Goal: Task Accomplishment & Management: Complete application form

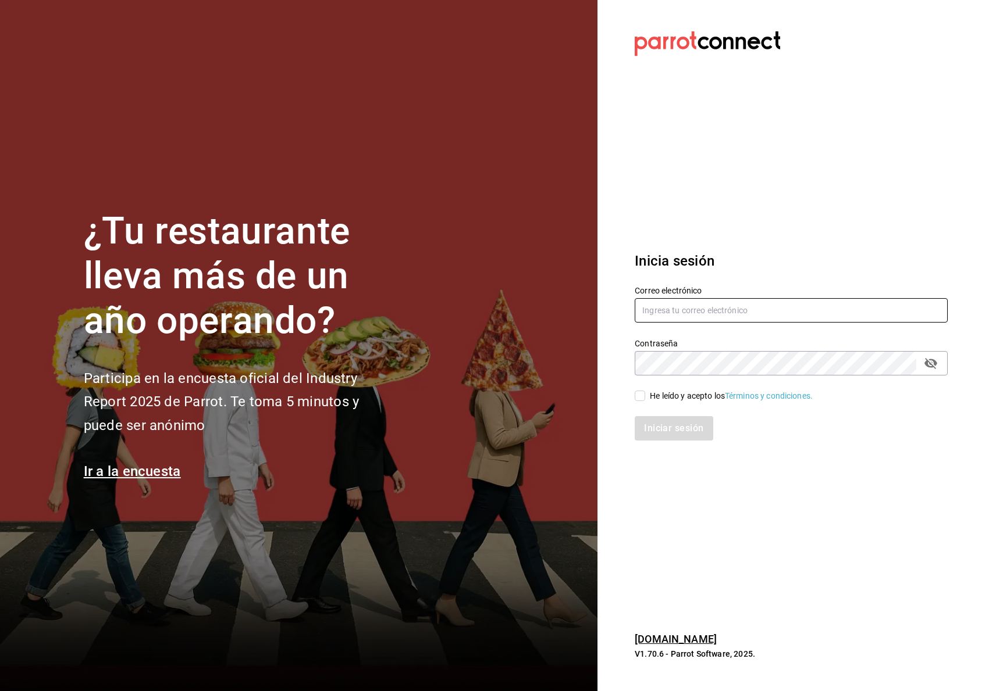
click at [661, 308] on input "text" at bounding box center [790, 310] width 313 height 24
type input "m.gabrielalopez"
click at [719, 326] on div "Contraseña Contraseña" at bounding box center [783, 349] width 327 height 51
click at [675, 319] on div "Correo electrónico" at bounding box center [790, 305] width 313 height 39
drag, startPoint x: 663, startPoint y: 312, endPoint x: 657, endPoint y: 308, distance: 7.3
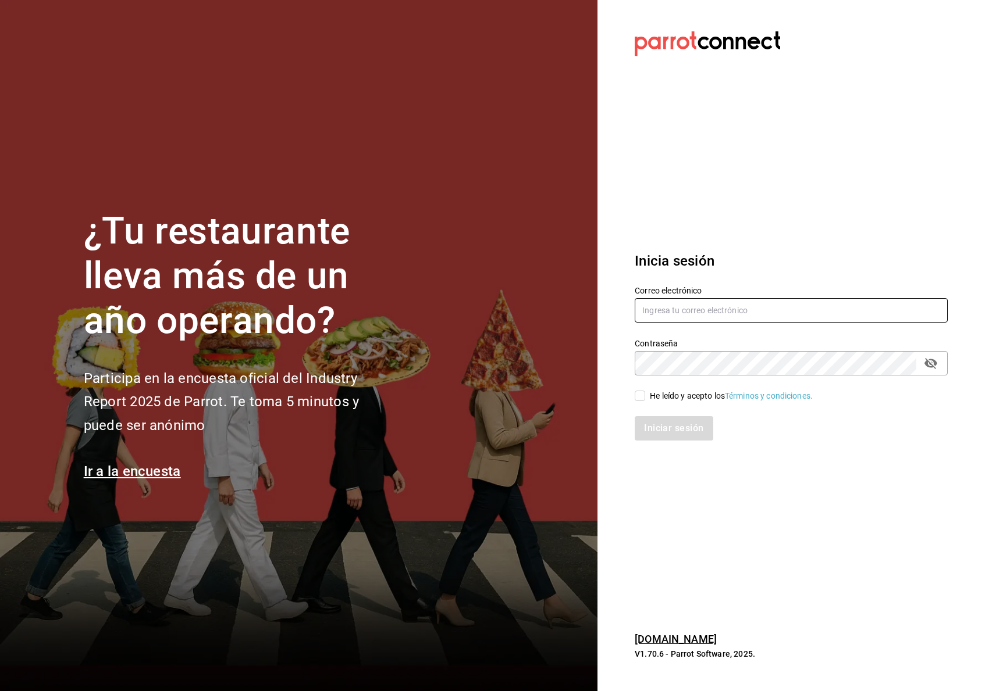
click at [657, 308] on input "text" at bounding box center [790, 310] width 313 height 24
type input "[EMAIL_ADDRESS][DOMAIN_NAME]"
click at [631, 408] on div "Iniciar sesión" at bounding box center [783, 421] width 327 height 38
click at [635, 400] on input "He leído y acepto los Términos y condiciones." at bounding box center [639, 396] width 10 height 10
checkbox input "true"
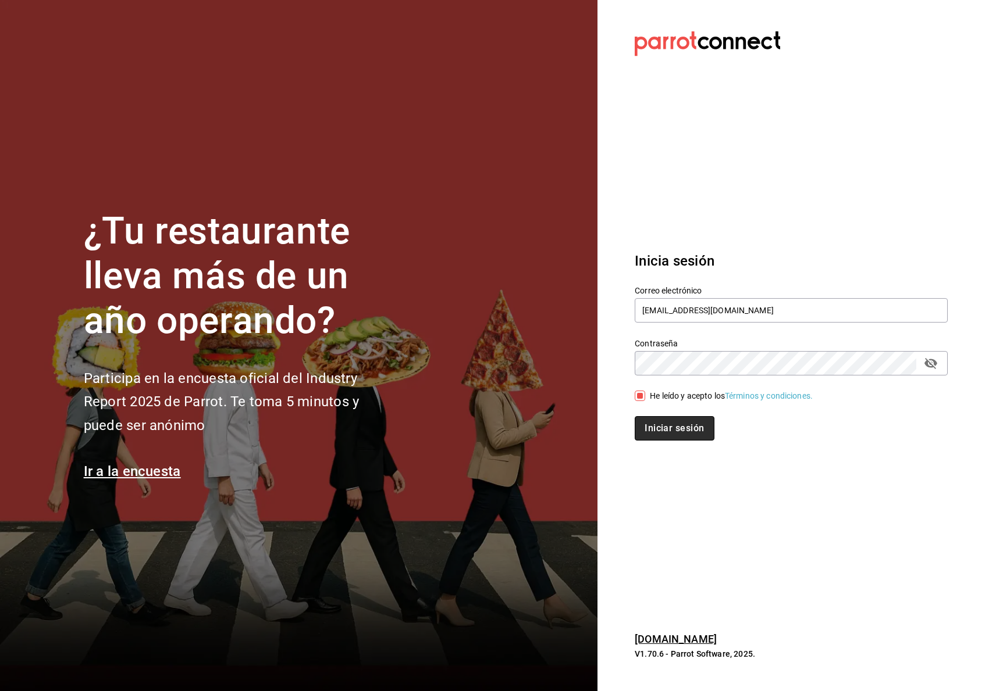
click at [673, 429] on button "Iniciar sesión" at bounding box center [673, 428] width 79 height 24
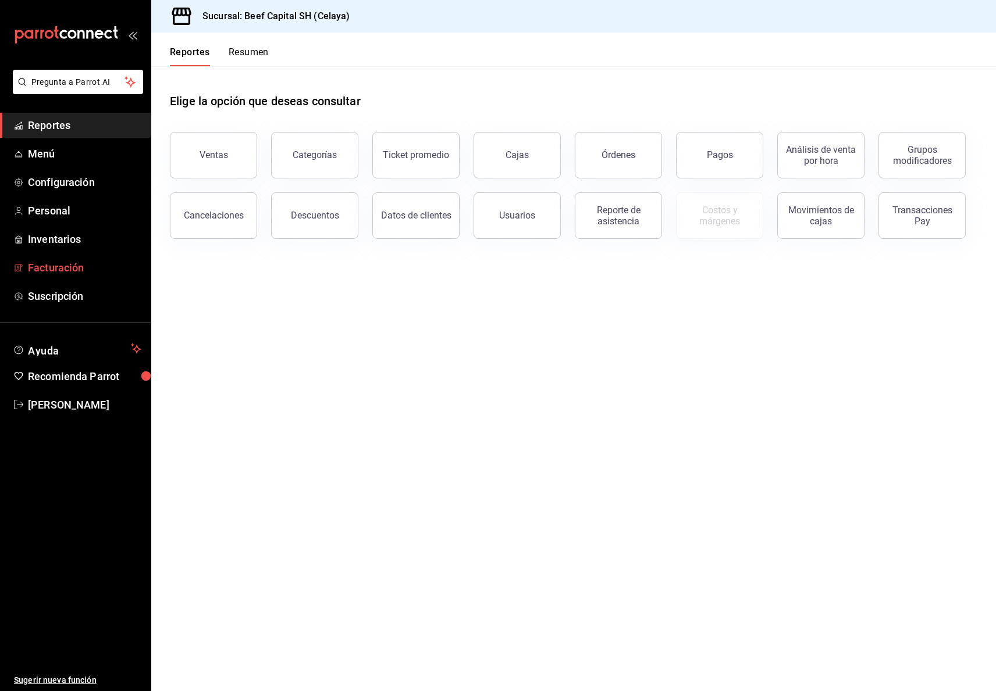
click at [50, 267] on span "Facturación" at bounding box center [84, 268] width 113 height 16
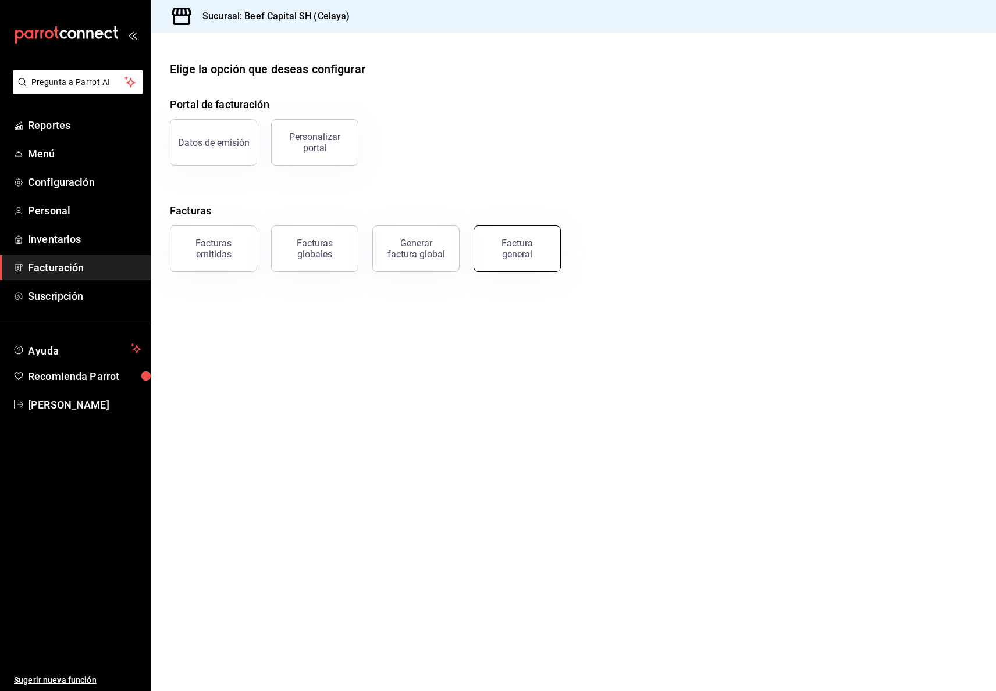
click at [515, 250] on div "Factura general" at bounding box center [517, 249] width 58 height 22
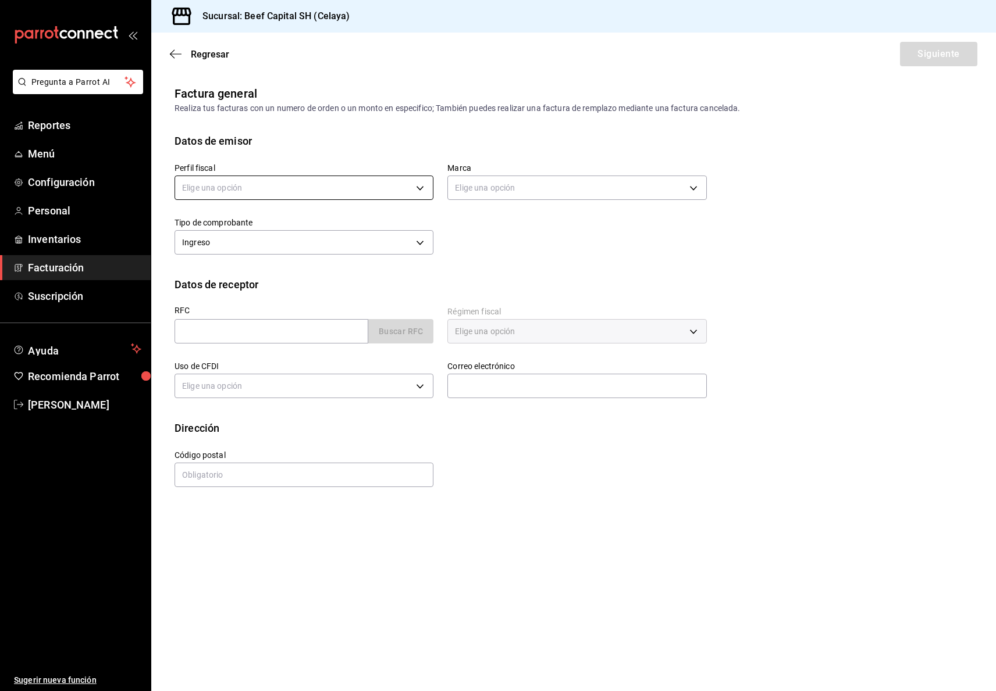
click at [420, 191] on body "Pregunta a Parrot AI Reportes Menú Configuración Personal Inventarios Facturaci…" at bounding box center [498, 345] width 996 height 691
click at [386, 248] on li "3 DE SEIS" at bounding box center [304, 247] width 258 height 22
type input "6daeb321-97cf-4052-8288-c01cdf1e5db9"
type input "e3bbe20f-edfc-40c7-bd32-db162cca2159"
click at [285, 334] on input "text" at bounding box center [271, 331] width 194 height 24
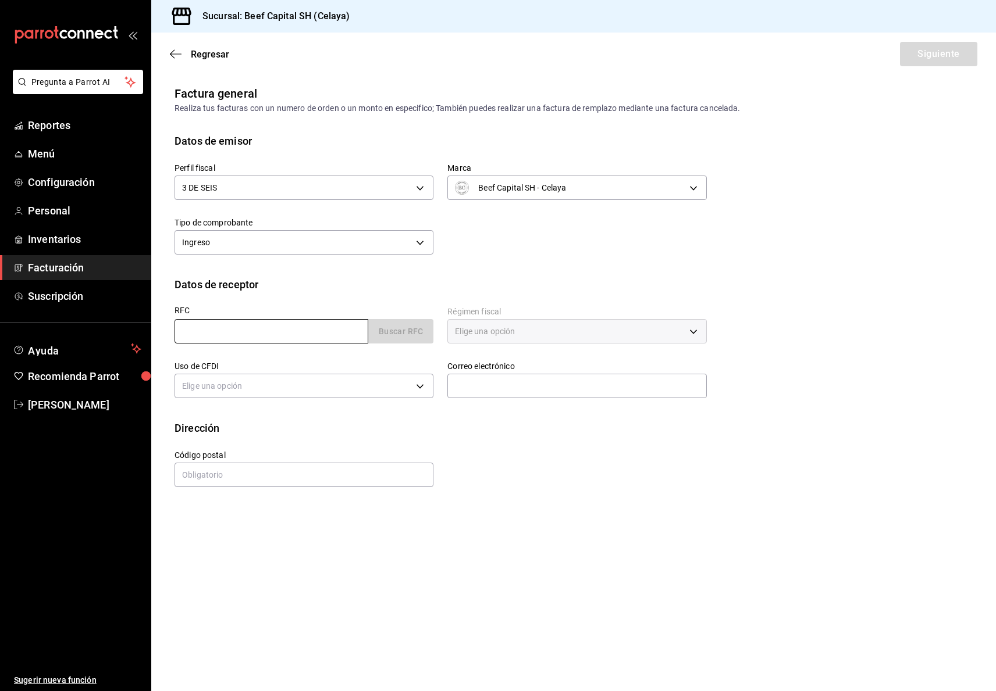
drag, startPoint x: 200, startPoint y: 333, endPoint x: 240, endPoint y: 317, distance: 43.1
click at [240, 317] on div "RFC Buscar RFC" at bounding box center [303, 324] width 259 height 37
click at [230, 333] on input "text" at bounding box center [271, 331] width 194 height 24
type input "DEA7103086X2"
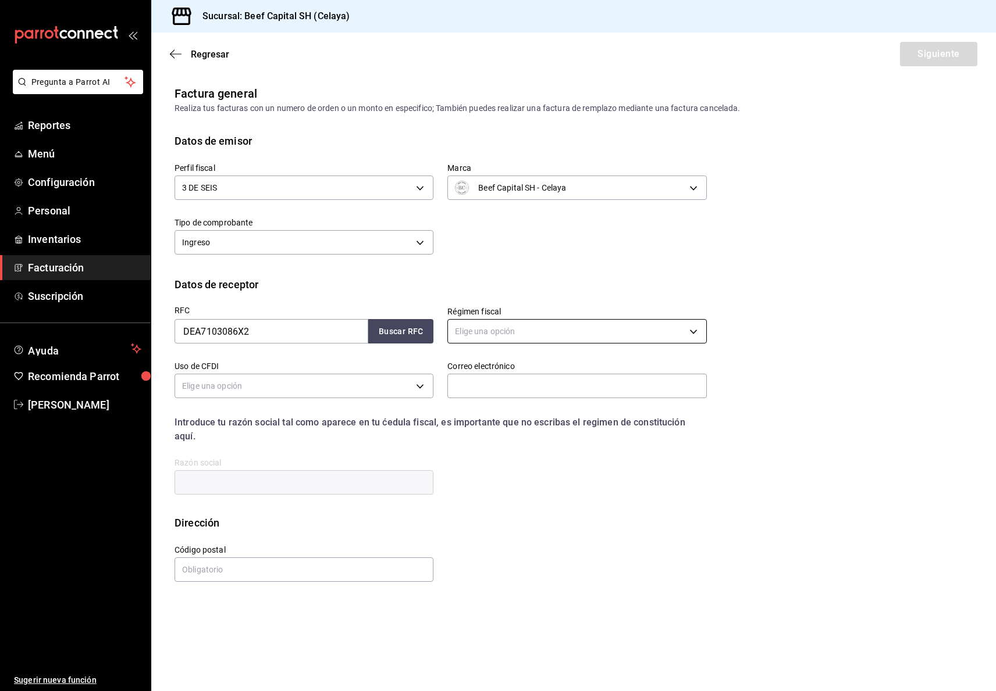
click at [694, 331] on body "Pregunta a Parrot AI Reportes Menú Configuración Personal Inventarios Facturaci…" at bounding box center [498, 345] width 996 height 691
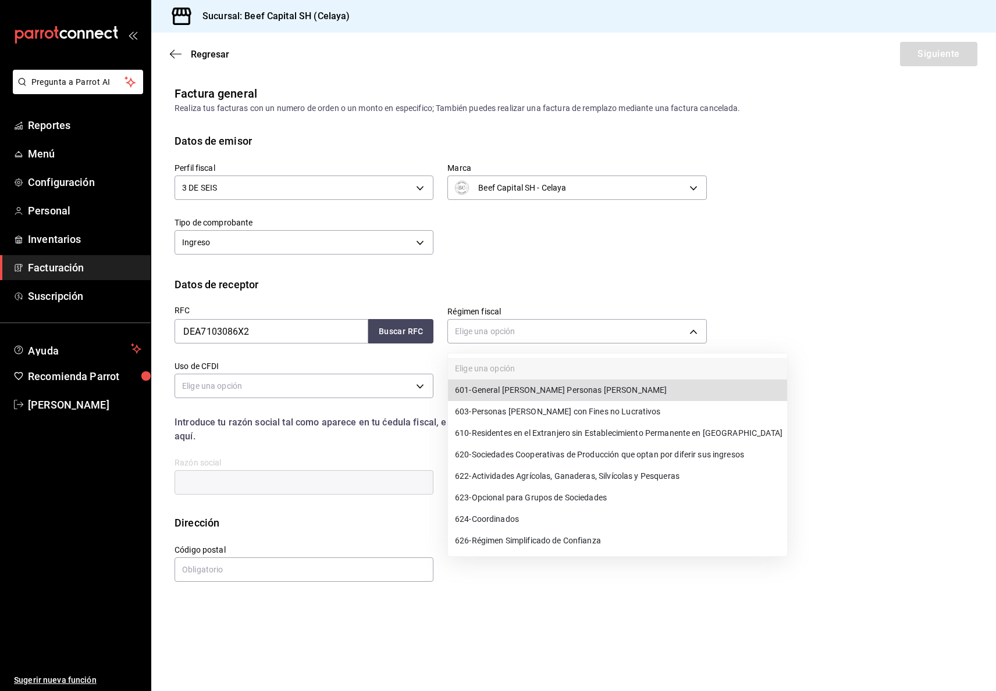
click at [596, 389] on span "601 - General de Ley Personas Morales" at bounding box center [561, 390] width 212 height 12
type input "601"
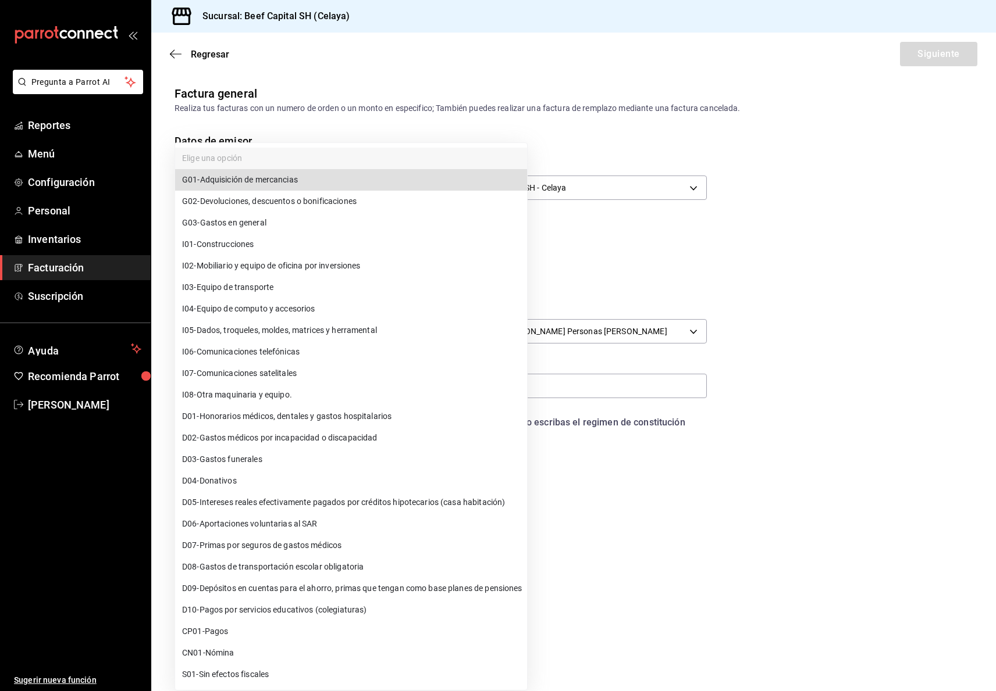
click at [307, 384] on body "Pregunta a Parrot AI Reportes Menú Configuración Personal Inventarios Facturaci…" at bounding box center [498, 345] width 996 height 691
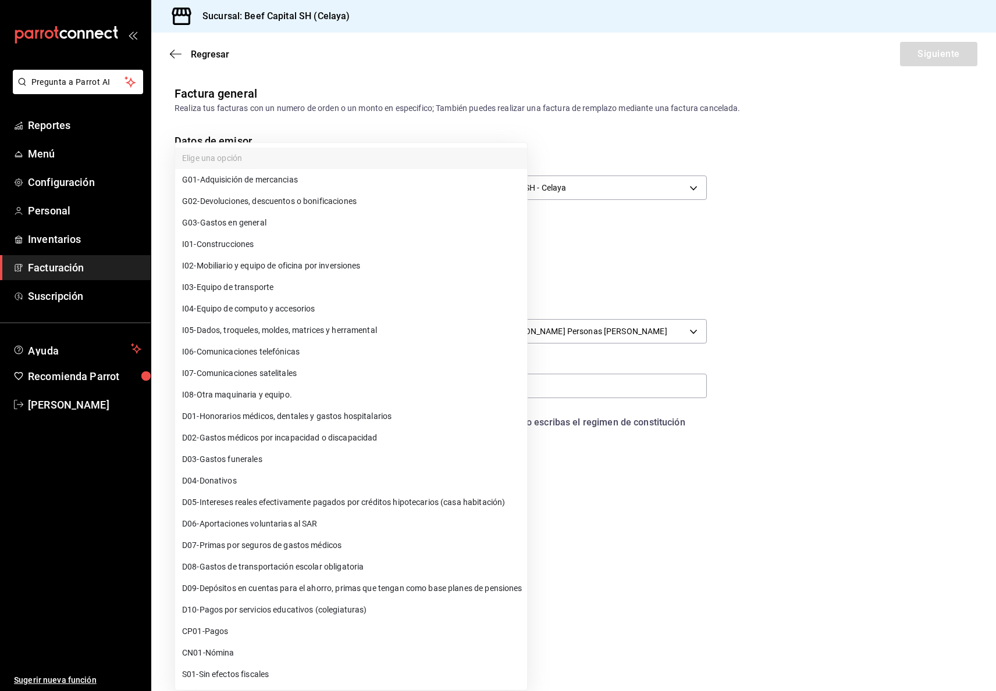
click at [252, 222] on span "G03 - Gastos en general" at bounding box center [224, 223] width 84 height 12
type input "G03"
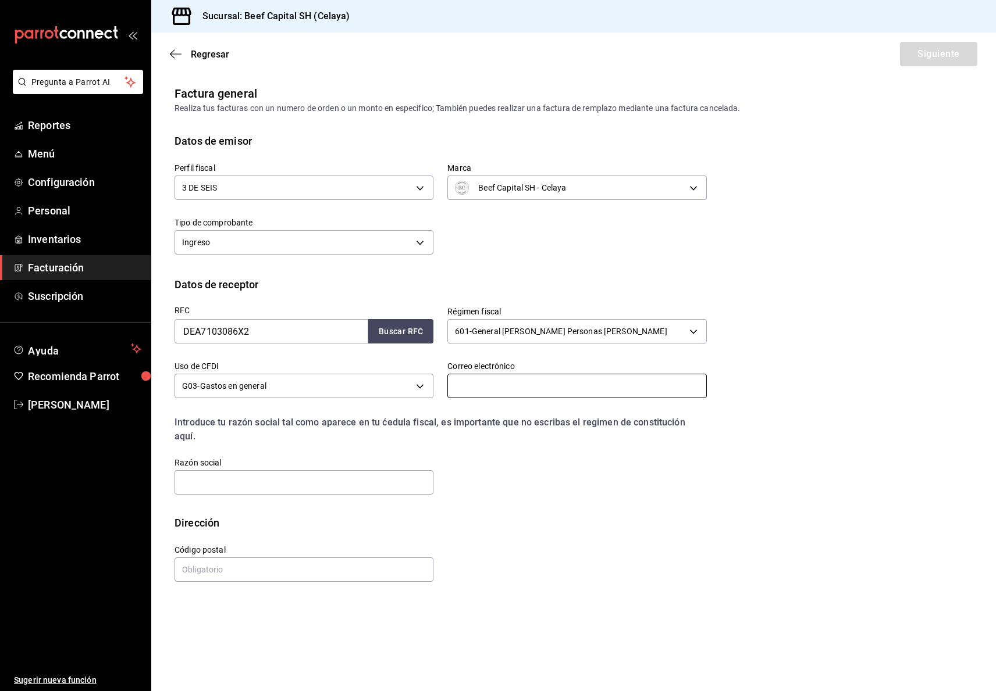
click at [463, 388] on input "text" at bounding box center [576, 386] width 259 height 24
type input "mismar@deacero.com"
click at [349, 470] on input "text" at bounding box center [303, 482] width 259 height 24
type input "DEACERO"
click at [271, 559] on input "text" at bounding box center [303, 570] width 259 height 24
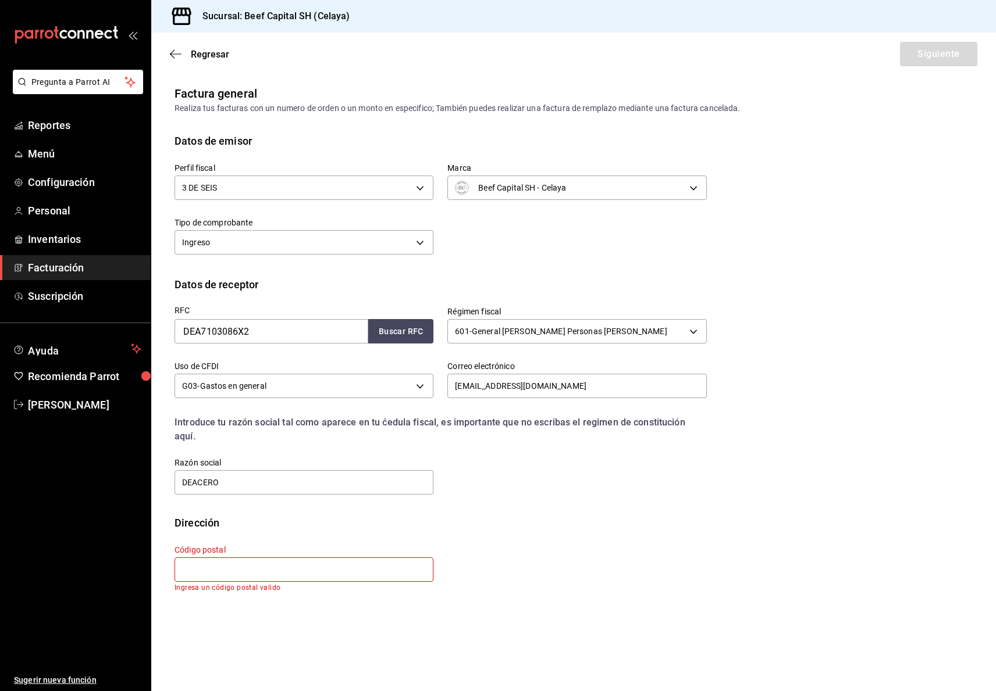
click at [711, 531] on div "Calle # exterior # interior Código postal Ingresa un código postal valido Estad…" at bounding box center [573, 571] width 798 height 80
click at [418, 645] on main "Regresar Siguiente Factura general Realiza tus facturas con un numero de orden …" at bounding box center [573, 362] width 844 height 659
